Goal: Information Seeking & Learning: Find specific fact

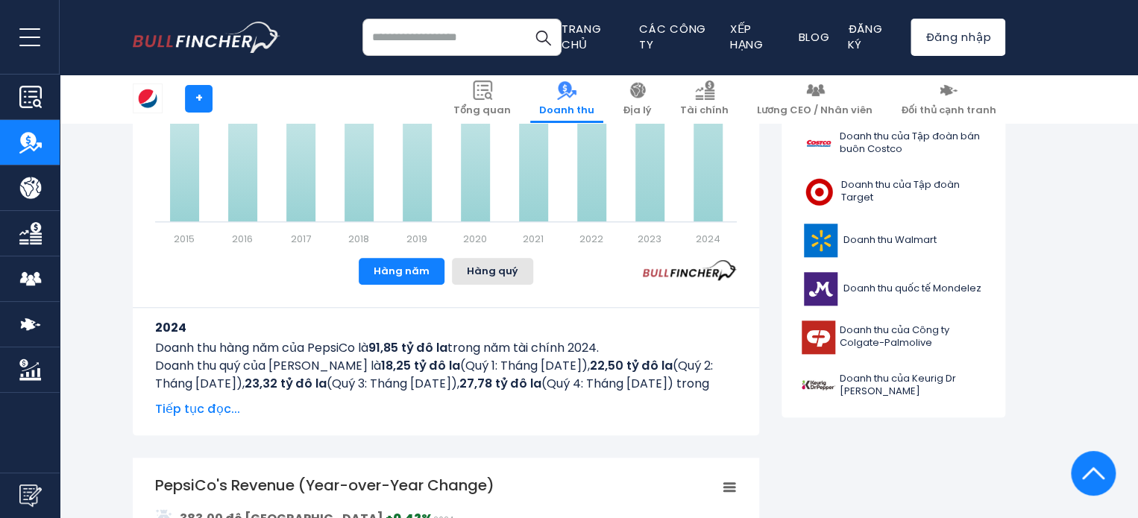
scroll to position [671, 0]
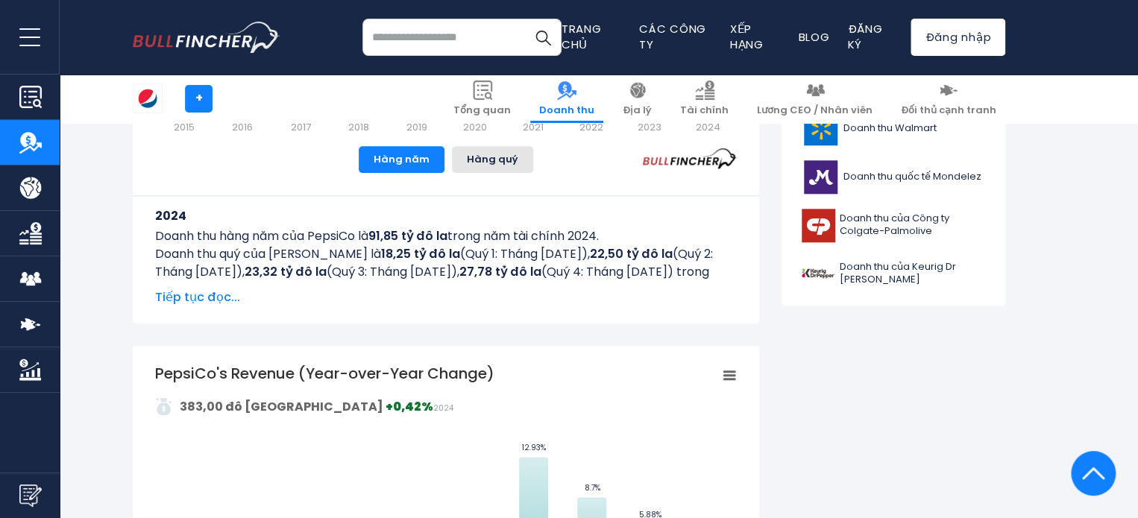
click at [188, 295] on font "Tiếp tục đọc..." at bounding box center [197, 296] width 85 height 17
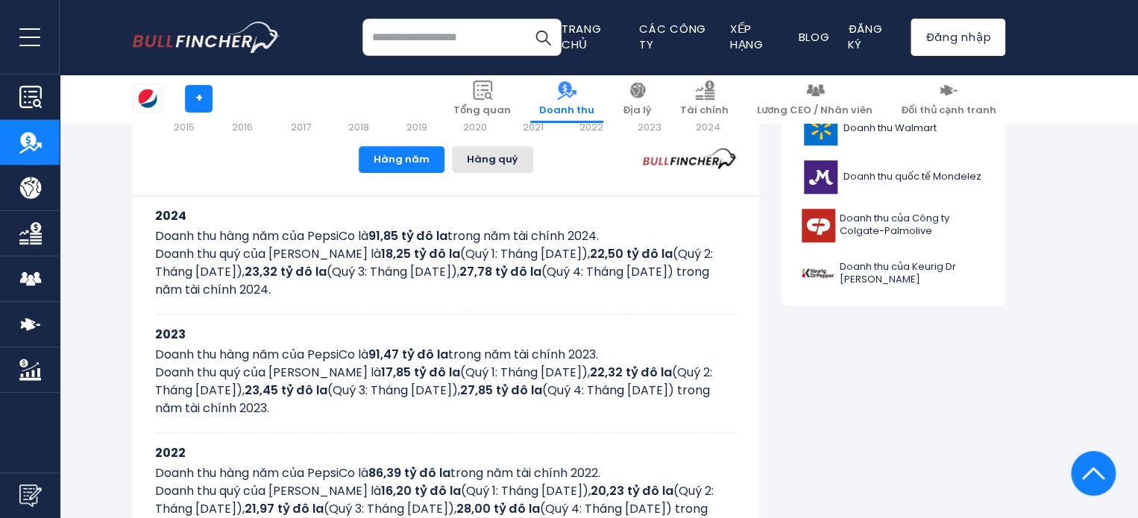
drag, startPoint x: 152, startPoint y: 255, endPoint x: 322, endPoint y: 256, distance: 170.0
copy font "Doanh thu quý của PepsiCo"
drag, startPoint x: 128, startPoint y: 41, endPoint x: 242, endPoint y: 54, distance: 114.0
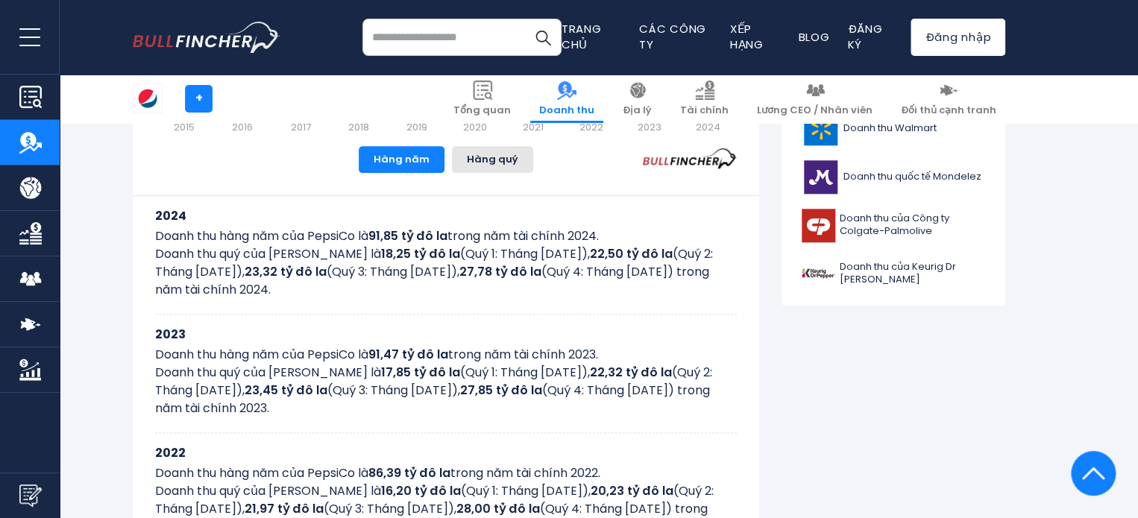
click at [242, 54] on div "Tìm kiếm gần đây Xu hướng tìm kiếm Trang chủ Blog" at bounding box center [569, 37] width 895 height 75
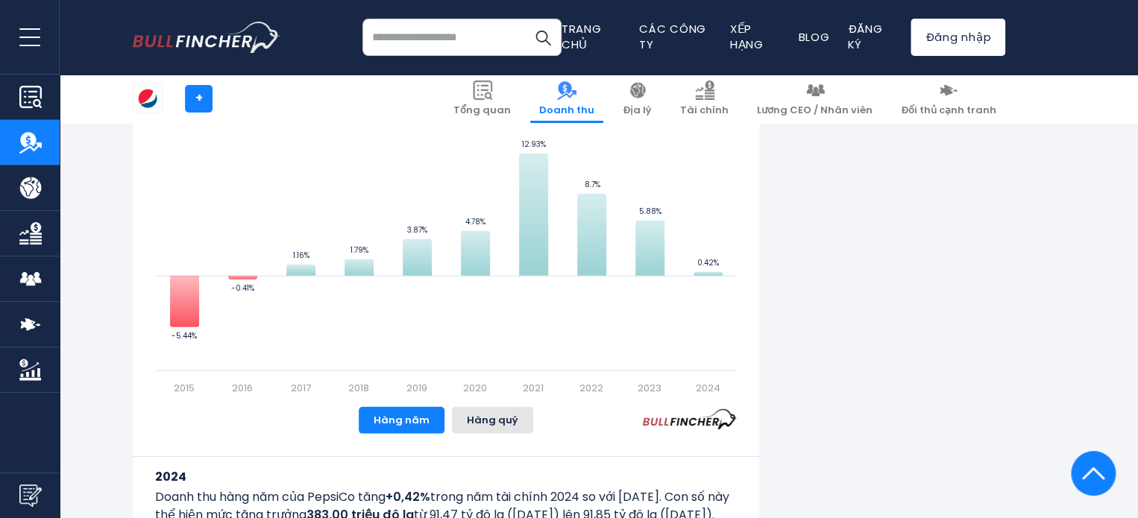
scroll to position [2162, 0]
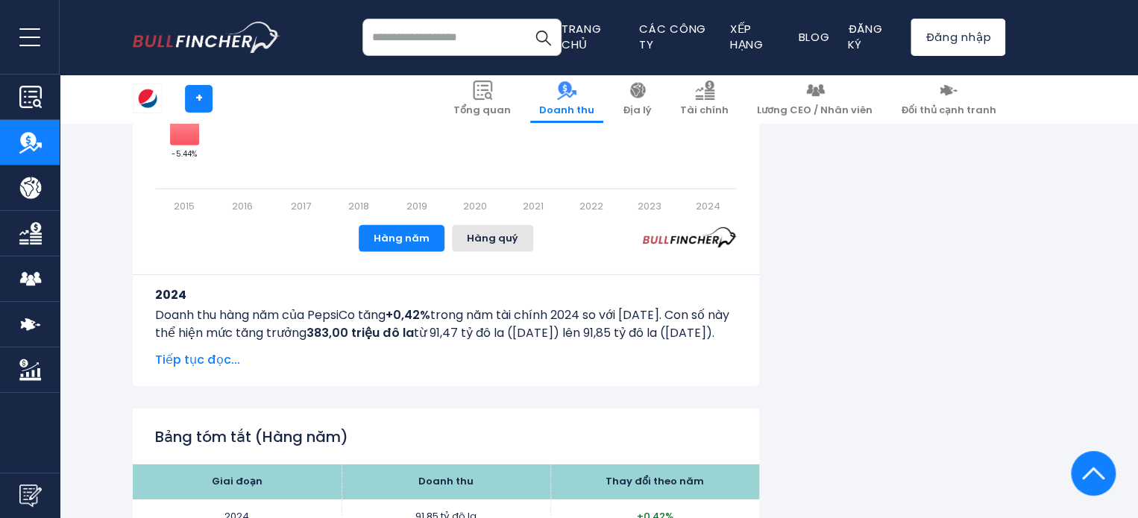
drag, startPoint x: 643, startPoint y: 231, endPoint x: 718, endPoint y: 246, distance: 76.7
click at [718, 246] on div "Doanh thu của PepsiCo (Thay đổi theo từng năm) Created with Highcharts 12.1.2 V…" at bounding box center [445, 65] width 581 height 374
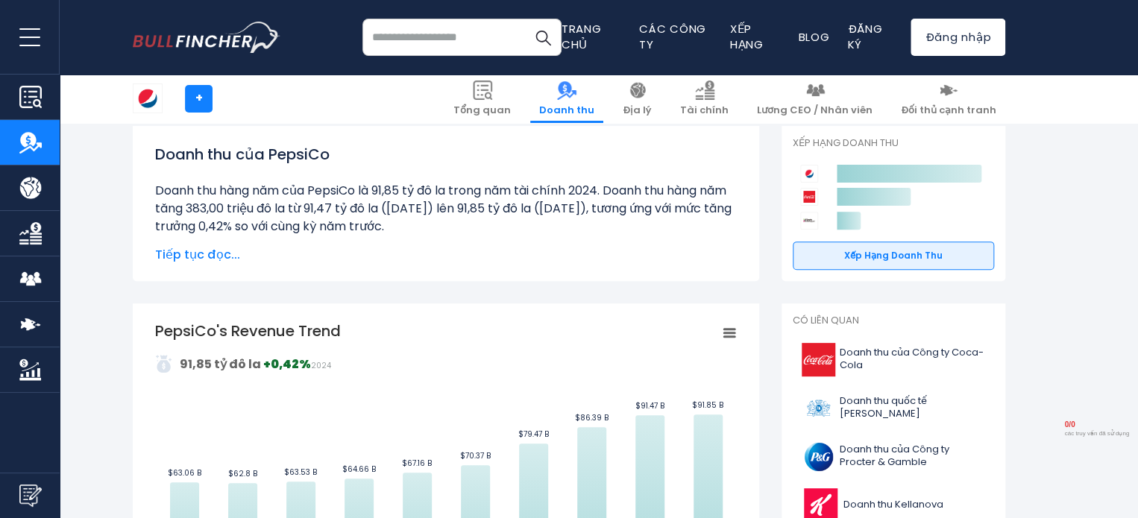
scroll to position [0, 0]
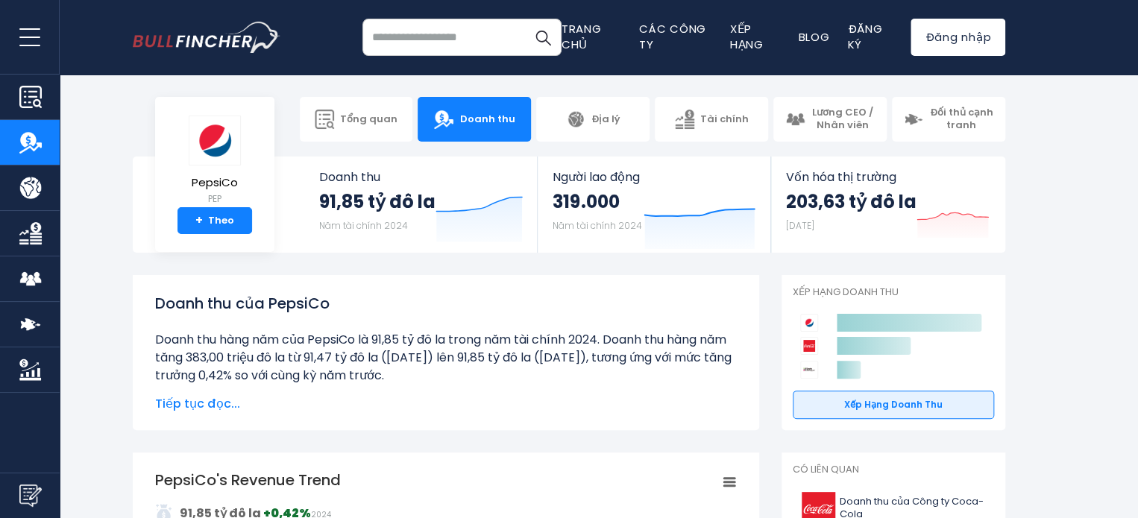
click at [204, 399] on font "Tiếp tục đọc..." at bounding box center [197, 403] width 85 height 17
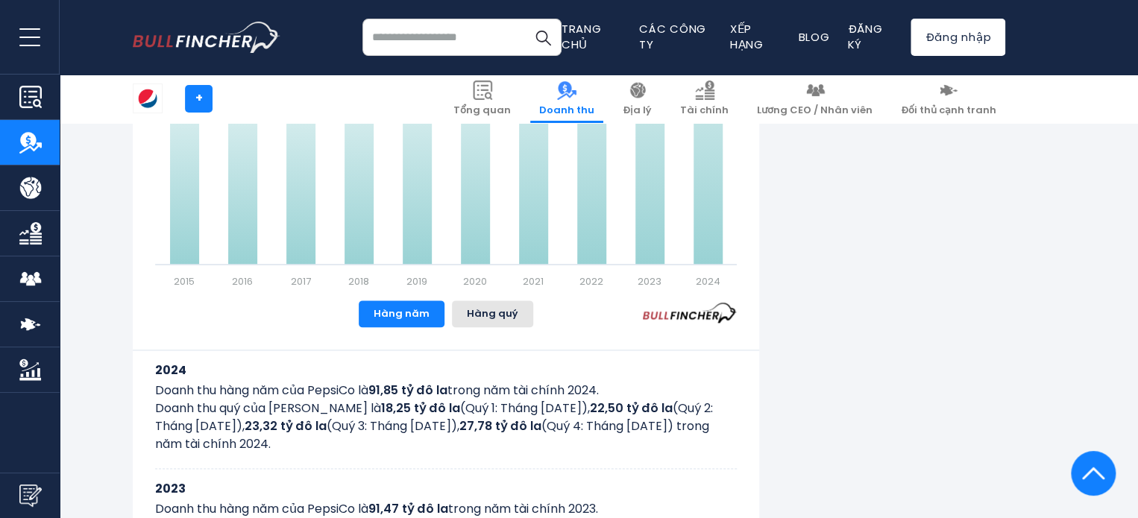
scroll to position [895, 0]
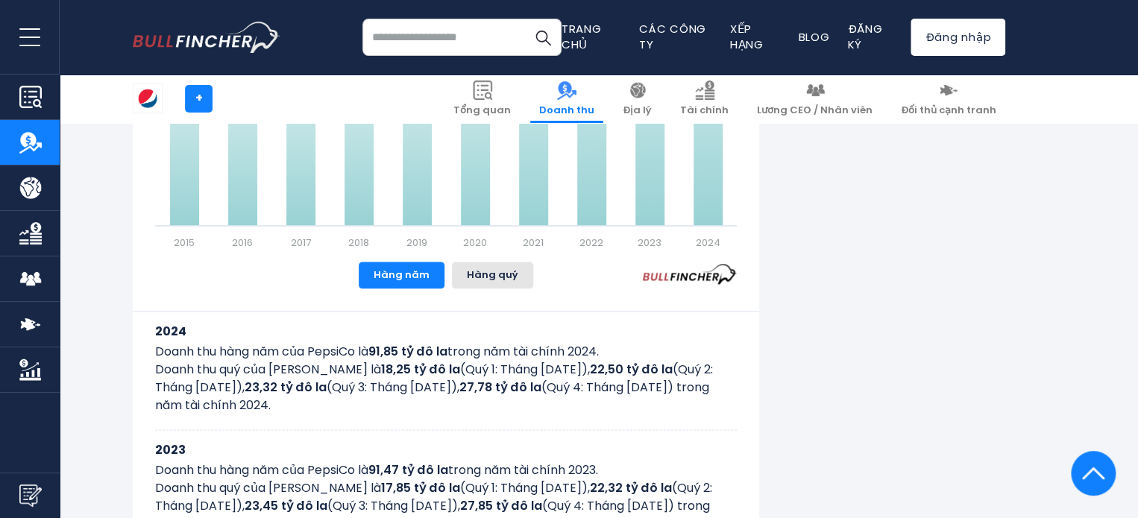
drag, startPoint x: 152, startPoint y: 328, endPoint x: 399, endPoint y: 405, distance: 258.4
copy div "2024 Doanh thu hàng năm của PepsiCo là 91,85 tỷ đô la trong năm tài chính 2024.…"
